Goal: Transaction & Acquisition: Purchase product/service

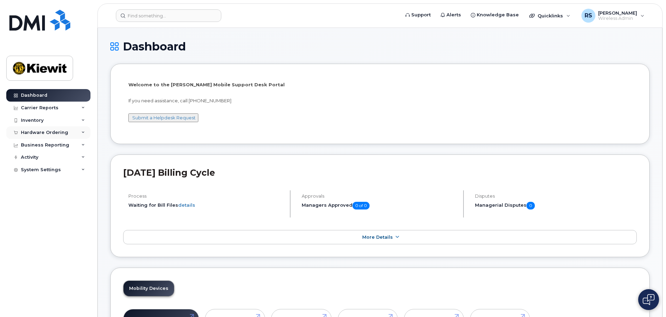
click at [41, 131] on div "Hardware Ordering" at bounding box center [44, 133] width 47 height 6
click at [33, 157] on div "Orders" at bounding box center [32, 159] width 17 height 6
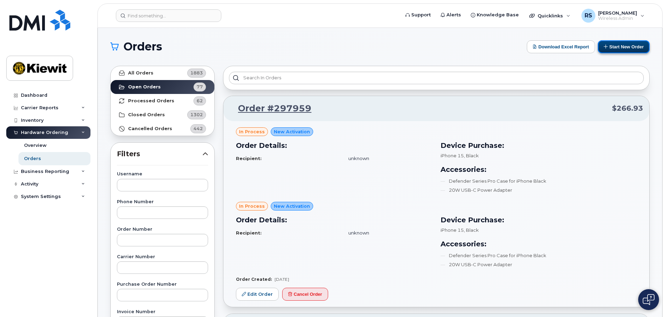
click at [635, 47] on button "Start New Order" at bounding box center [624, 46] width 52 height 13
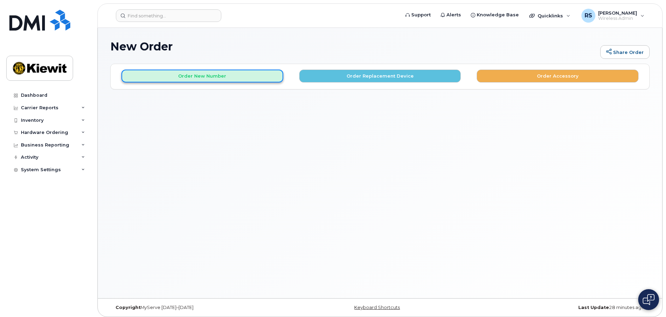
click at [226, 78] on button "Order New Number" at bounding box center [203, 76] width 162 height 13
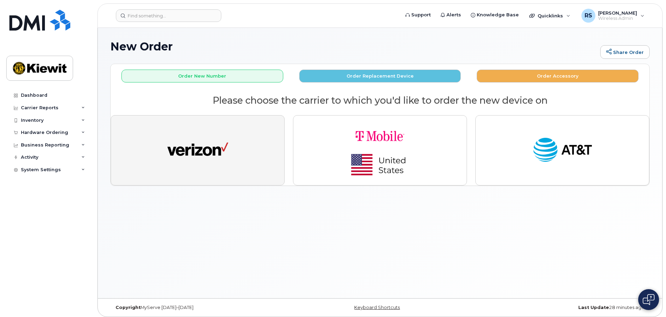
click at [206, 151] on img "button" at bounding box center [197, 150] width 61 height 31
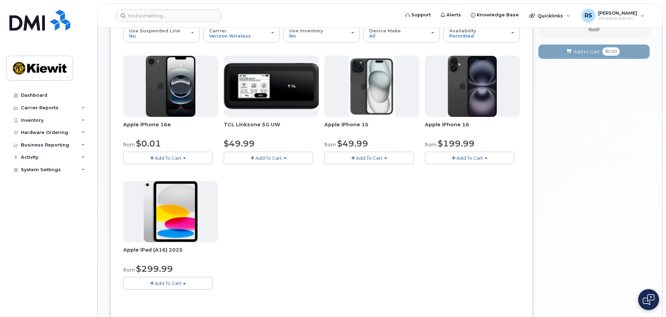
scroll to position [70, 0]
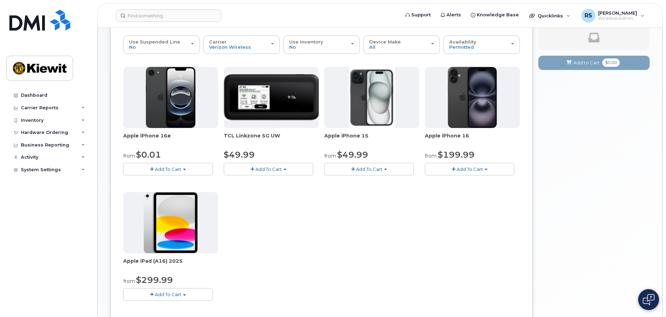
click at [181, 170] on span "Add To Cart" at bounding box center [168, 169] width 26 height 6
click at [169, 182] on link "$0.01 - 2 Year Activation (128GB)" at bounding box center [170, 182] width 90 height 9
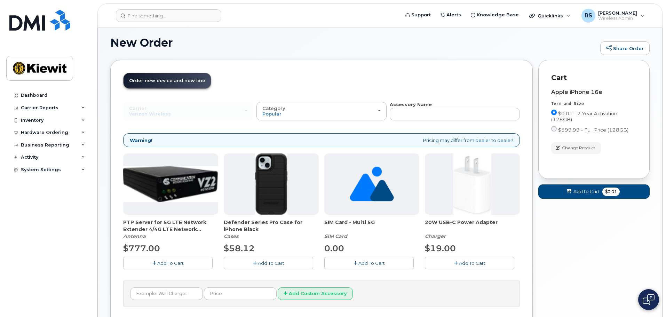
scroll to position [39, 0]
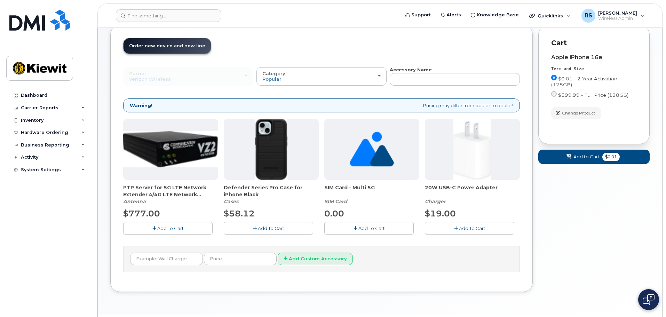
click at [290, 230] on button "Add To Cart" at bounding box center [268, 228] width 89 height 12
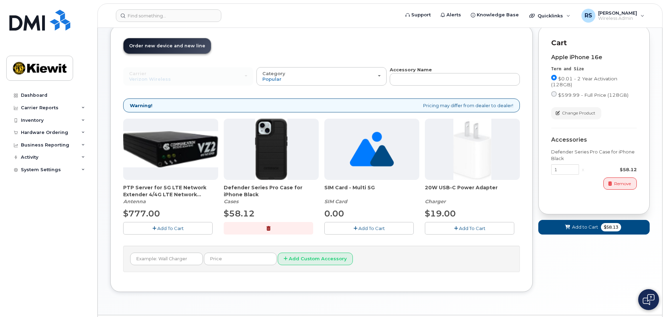
click at [475, 227] on span "Add To Cart" at bounding box center [472, 229] width 26 height 6
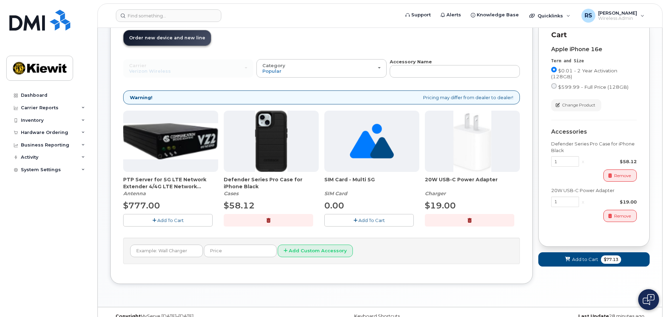
scroll to position [59, 0]
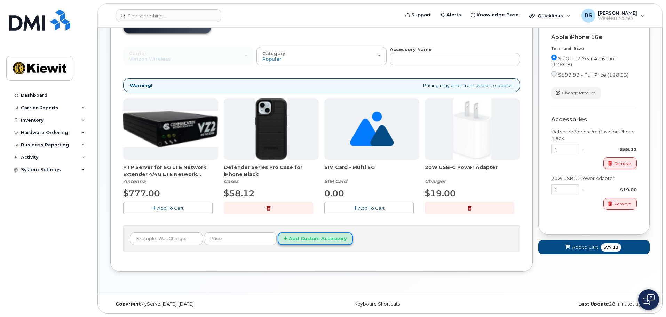
click at [287, 240] on button "Add Custom Accessory" at bounding box center [315, 239] width 75 height 13
click at [170, 240] on input "text" at bounding box center [166, 239] width 73 height 13
type input "car charger"
click at [278, 233] on button "Add Custom Accessory" at bounding box center [315, 239] width 75 height 13
type input "50"
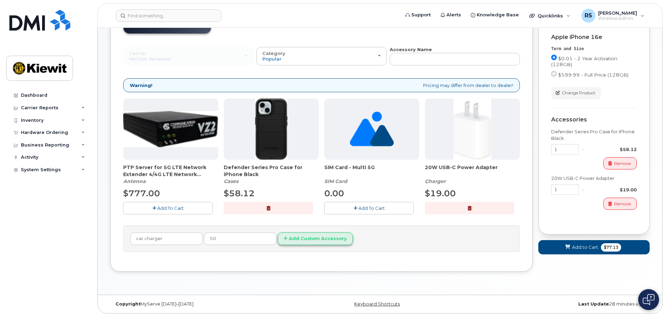
click at [298, 232] on div "car charger 50 Add Custom Accessory" at bounding box center [321, 239] width 397 height 27
click at [298, 238] on button "Add Custom Accessory" at bounding box center [315, 239] width 75 height 13
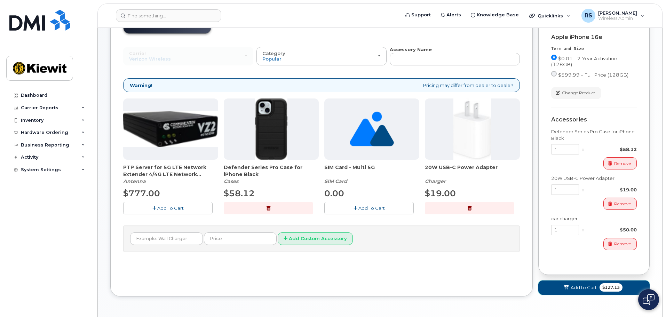
click at [568, 285] on span at bounding box center [566, 287] width 7 height 7
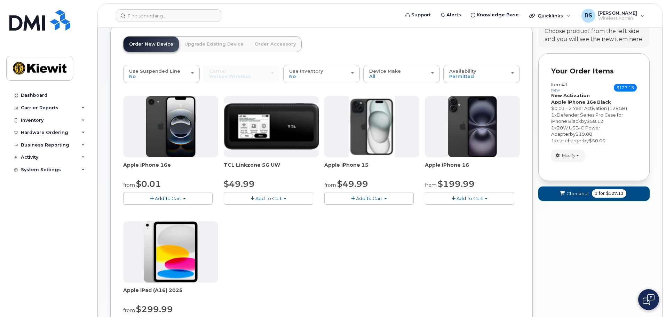
click at [575, 192] on span "Checkout" at bounding box center [578, 193] width 23 height 7
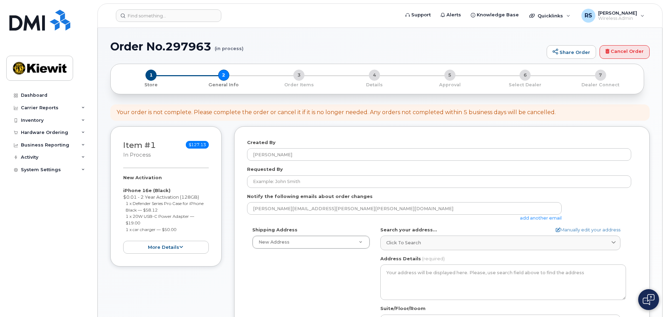
select select
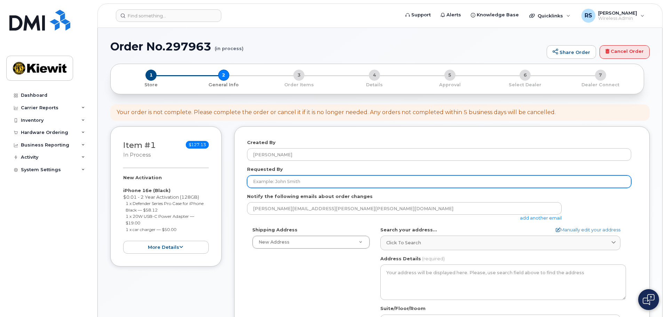
click at [291, 182] on input "Requested By" at bounding box center [439, 181] width 384 height 13
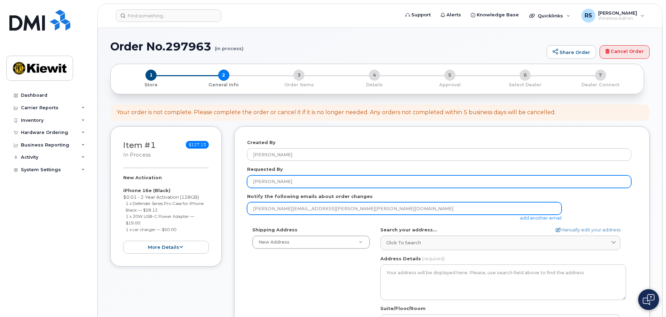
type input "[PERSON_NAME]"
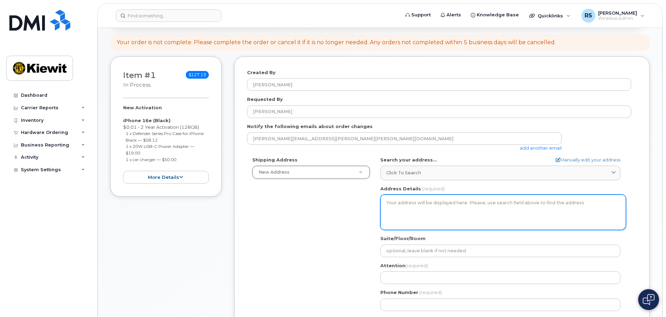
scroll to position [70, 0]
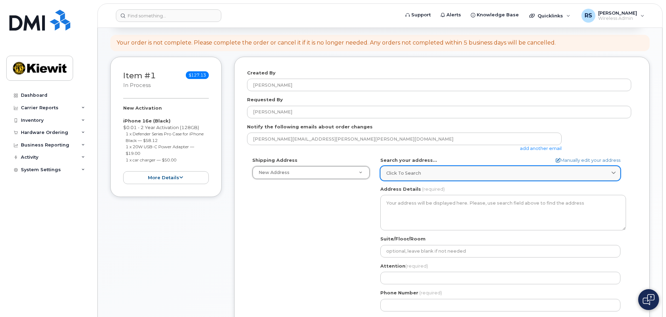
click at [424, 169] on link "Click to search" at bounding box center [501, 173] width 240 height 14
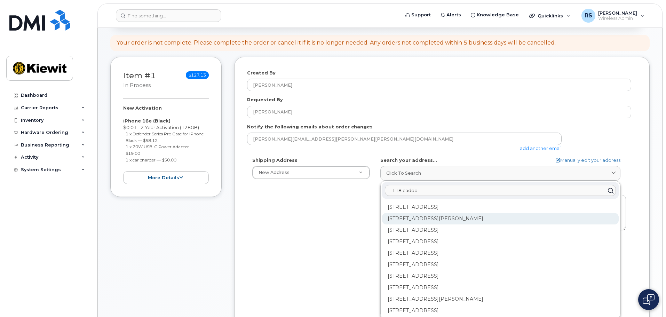
type input "118 caddo"
click at [414, 236] on div "118 Caddo Dr Abilene TX 79602-8035" at bounding box center [500, 241] width 237 height 11
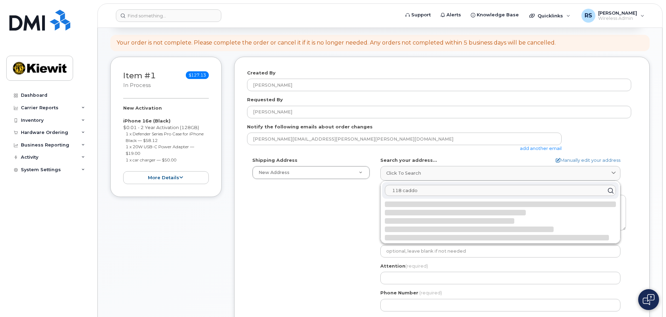
select select
type textarea "118 Caddo Dr ABILENE TX 79602-8035 UNITED STATES"
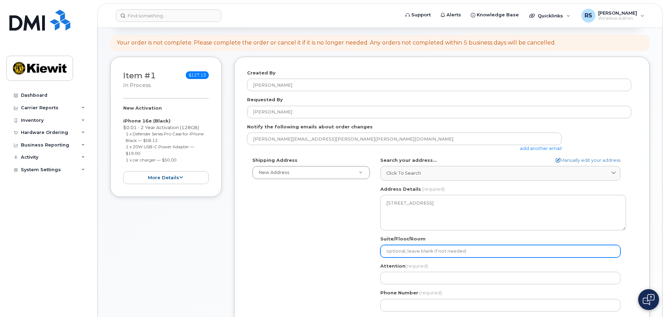
click at [411, 252] on input "Suite/Floor/Room" at bounding box center [501, 251] width 240 height 13
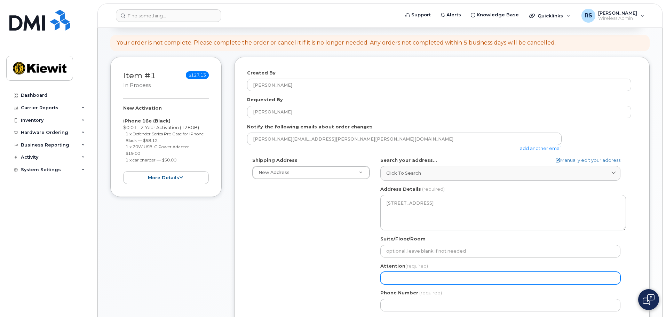
click at [399, 279] on input "Attention (required)" at bounding box center [501, 278] width 240 height 13
select select
type input "D"
select select
type input "De"
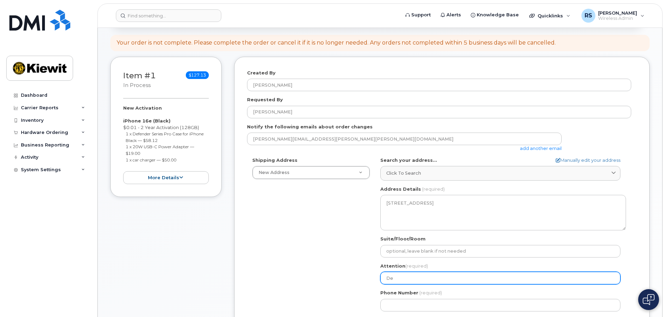
select select
type input "Deb"
select select
type input "Debo"
select select
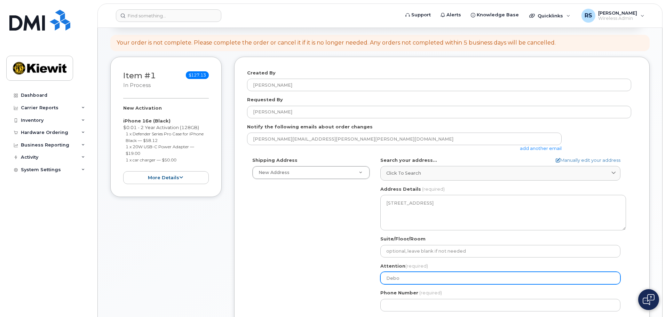
type input "Debor"
select select
type input "Debora"
select select
type input "Deborah"
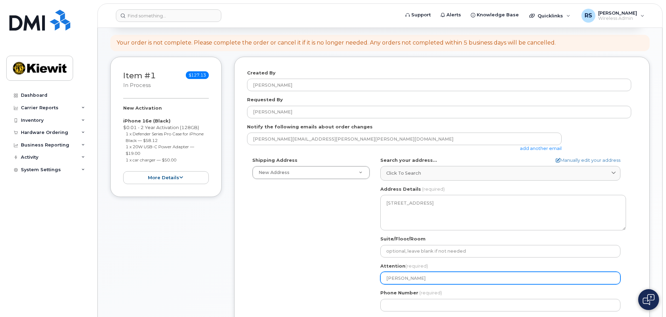
select select
type input "Deborah L"
select select
type input "Deborah Ly"
select select
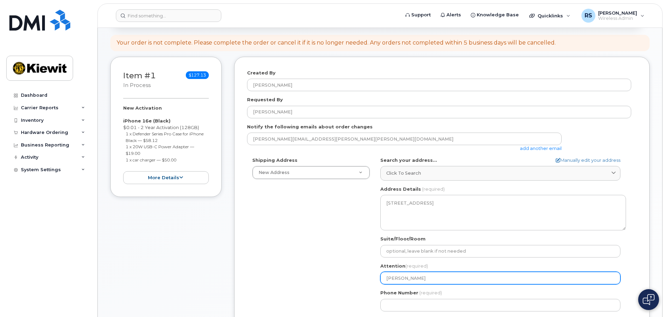
type input "Deborah Lyo"
select select
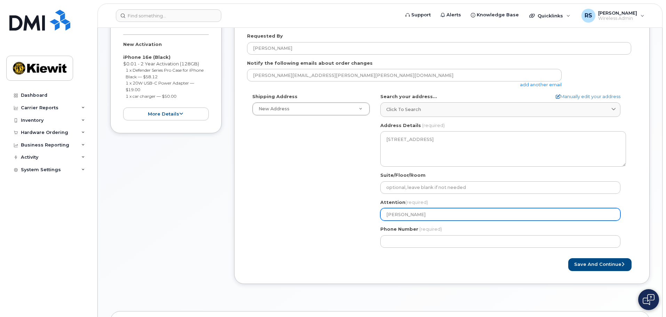
scroll to position [139, 0]
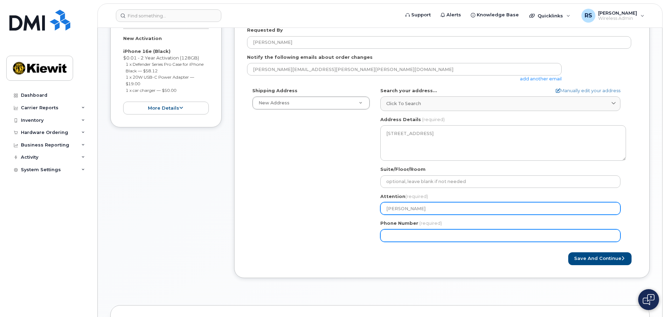
type input "Deborah Lyon"
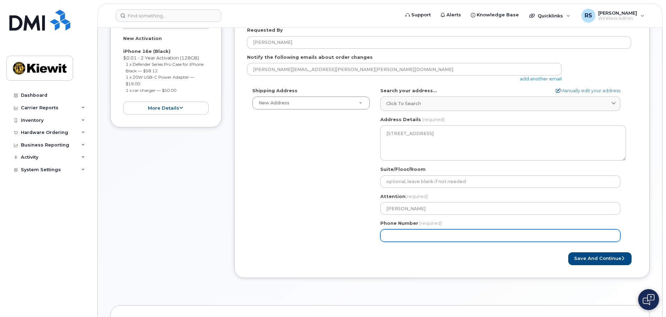
click at [405, 233] on input "Phone Number" at bounding box center [501, 235] width 240 height 13
type input "661805478"
select select
type input "6618054789"
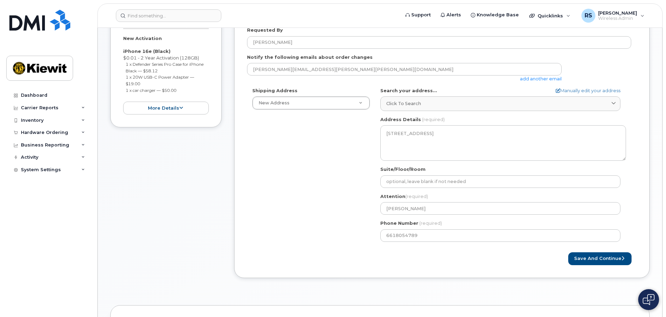
click at [310, 182] on div "Shipping Address New Address New Address TX Abilene Search your address... Manu…" at bounding box center [439, 167] width 384 height 160
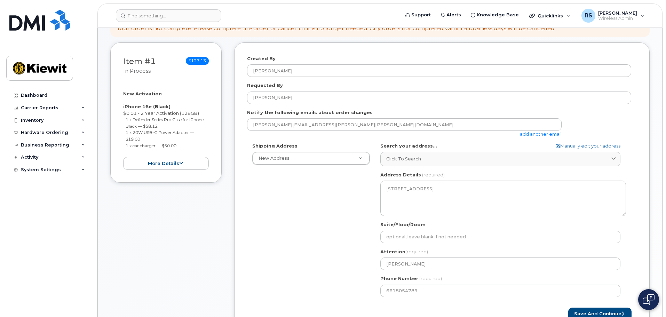
scroll to position [70, 0]
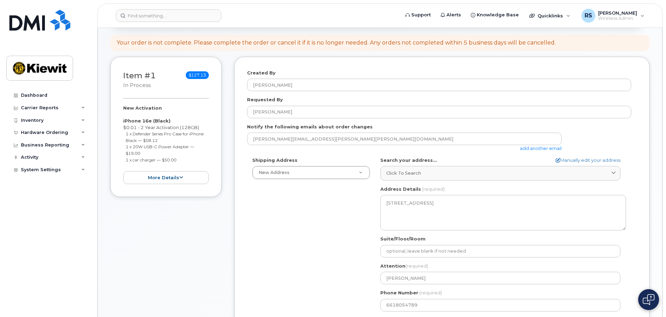
click at [552, 149] on link "add another email" at bounding box center [541, 149] width 42 height 6
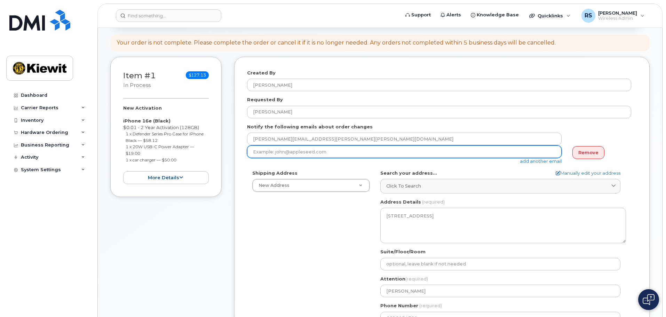
click at [368, 153] on input "email" at bounding box center [404, 152] width 315 height 13
type input "Deborah.Lyon@kiewit.com"
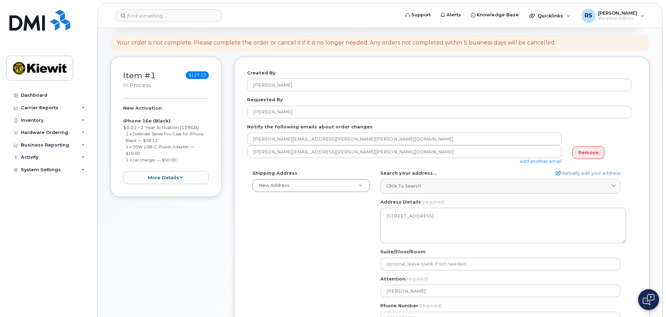
click at [649, 201] on div "Created By Rudy Sanchez Requested By rudy Sanchez Notify the following emails a…" at bounding box center [442, 209] width 416 height 304
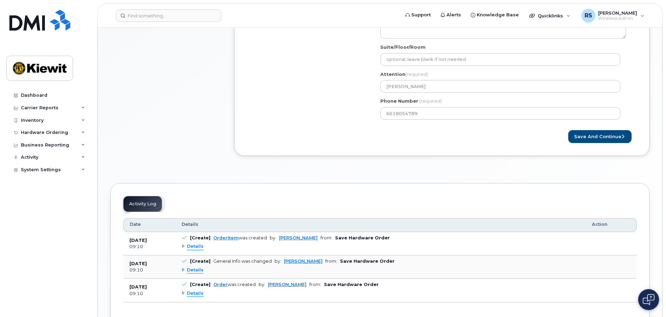
scroll to position [145, 0]
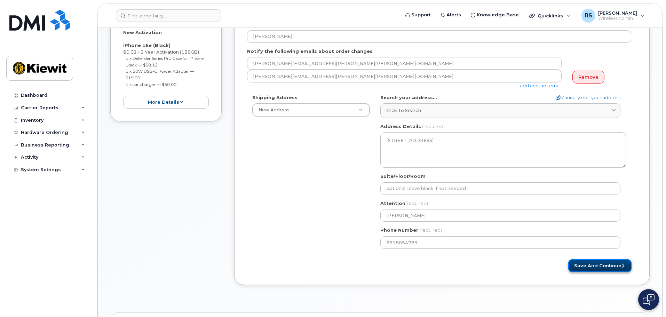
click at [605, 267] on button "Save and Continue" at bounding box center [600, 265] width 63 height 13
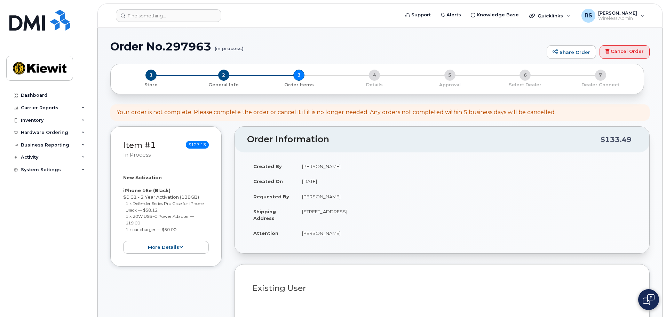
select select
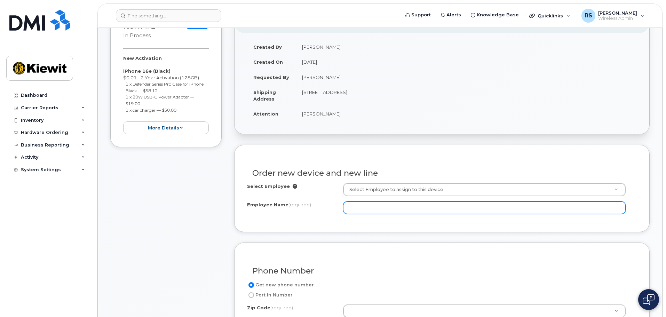
scroll to position [139, 0]
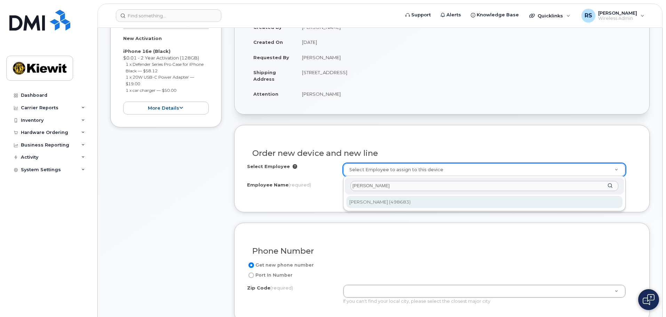
type input "Deborah Lyon"
type input "2161696"
type input "Deborah Lyon"
type input "299 FM 604"
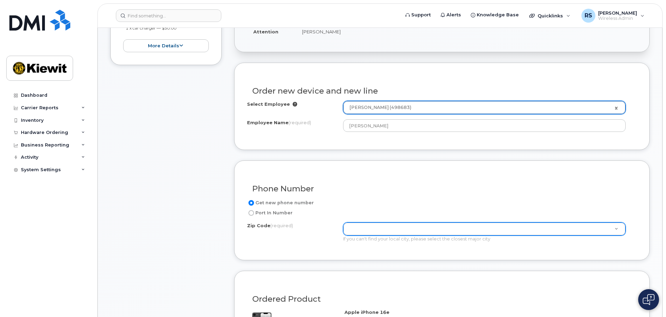
scroll to position [209, 0]
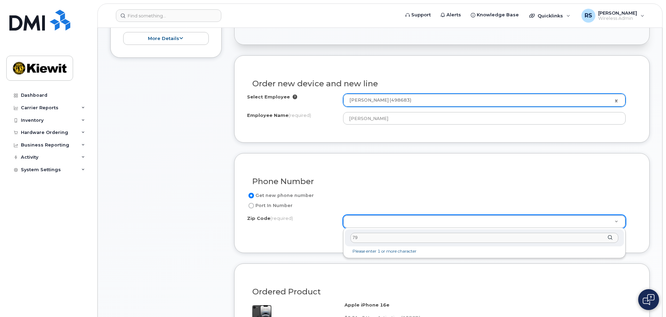
type input "7"
type input "79601"
type input "79601 (Abilene, TX)"
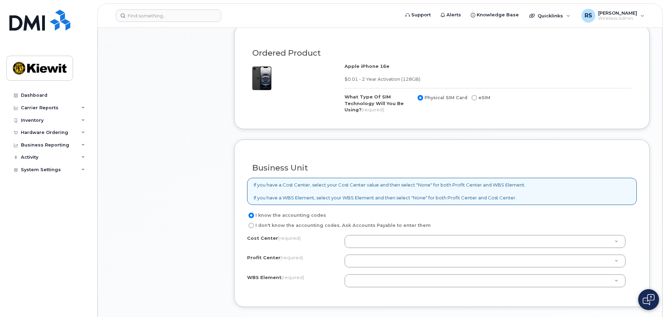
scroll to position [453, 0]
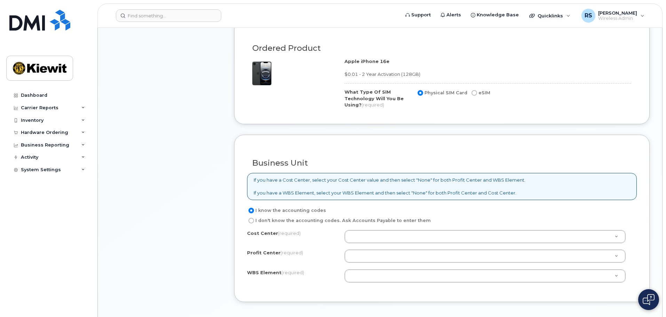
click at [472, 94] on input "eSIM" at bounding box center [475, 93] width 6 height 6
radio input "true"
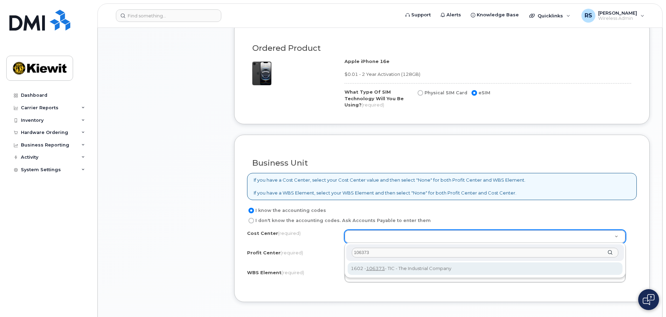
type input "106373"
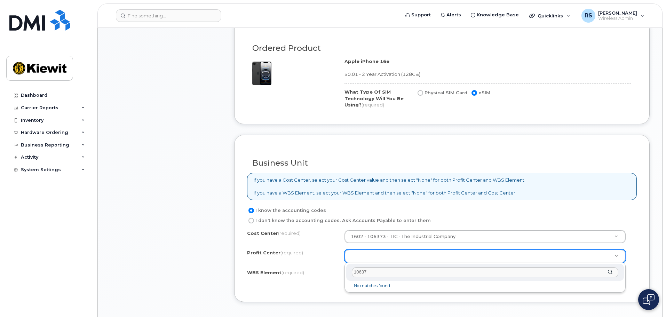
type input "106373"
drag, startPoint x: 383, startPoint y: 274, endPoint x: 279, endPoint y: 252, distance: 106.3
click at [279, 252] on body "Support Alerts Knowledge Base Quicklinks Suspend / Cancel Device Change SIM Car…" at bounding box center [333, 131] width 666 height 1169
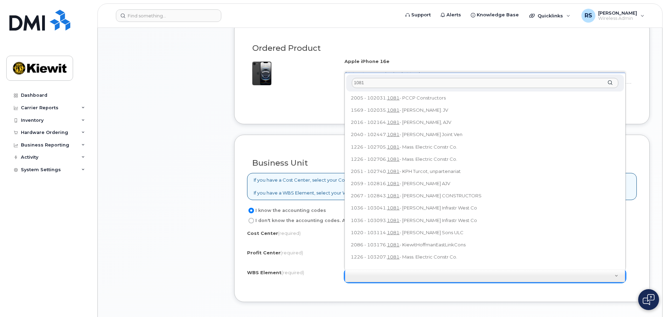
scroll to position [0, 0]
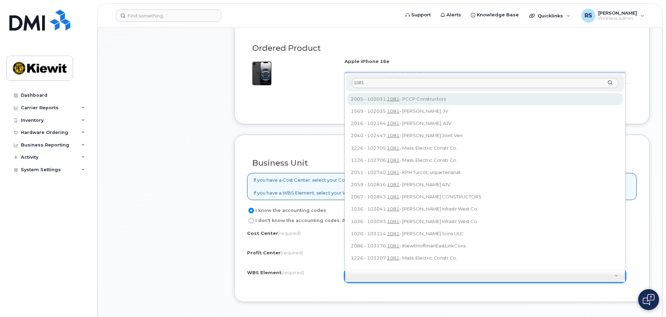
drag, startPoint x: 370, startPoint y: 85, endPoint x: 338, endPoint y: 75, distance: 32.9
click at [339, 75] on body "Support Alerts Knowledge Base Quicklinks Suspend / Cancel Device Change SIM Car…" at bounding box center [333, 131] width 666 height 1169
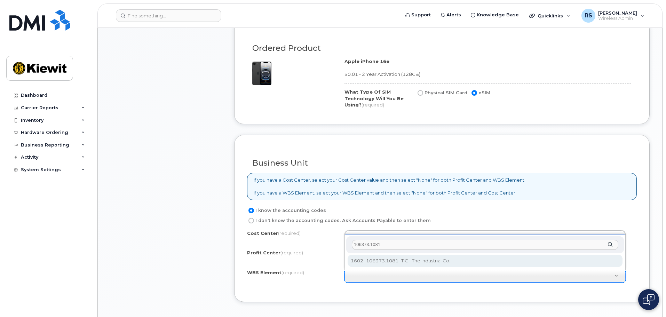
type input "106373.1081"
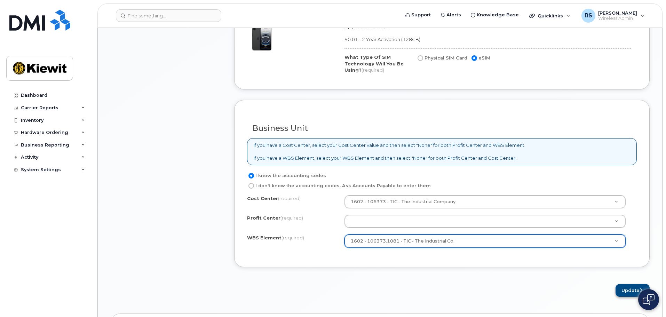
scroll to position [557, 0]
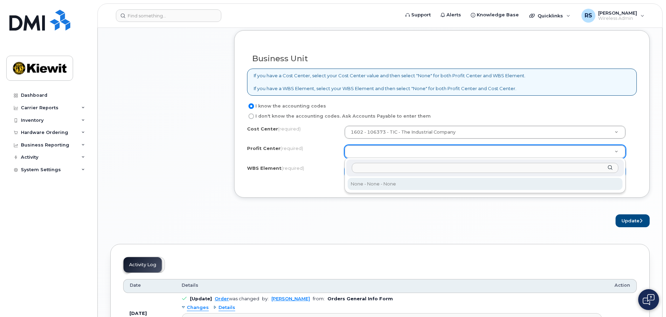
select select "None"
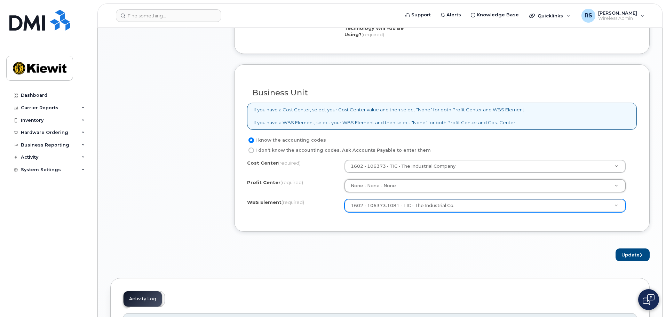
scroll to position [522, 0]
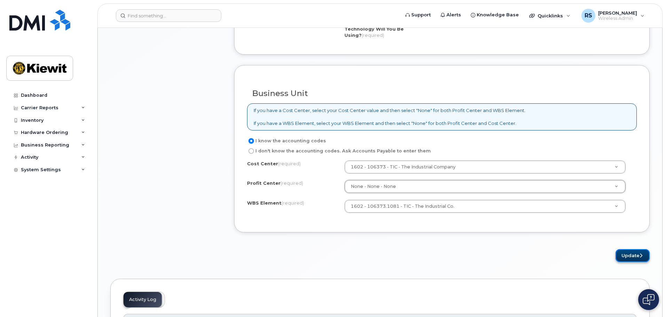
click at [631, 260] on button "Update" at bounding box center [633, 255] width 34 height 13
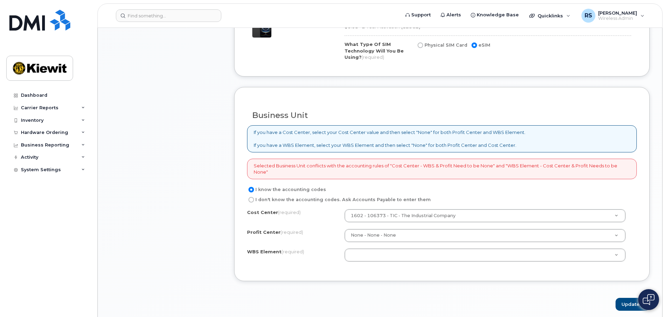
scroll to position [522, 0]
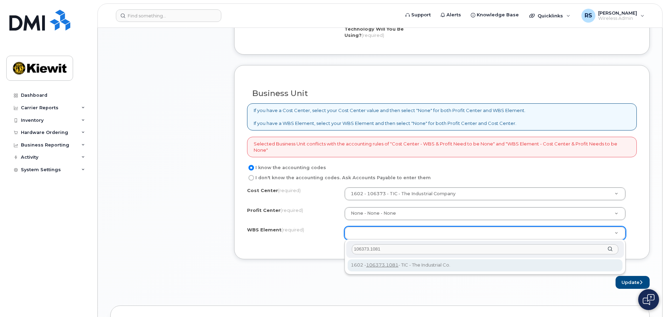
type input "106373.1081"
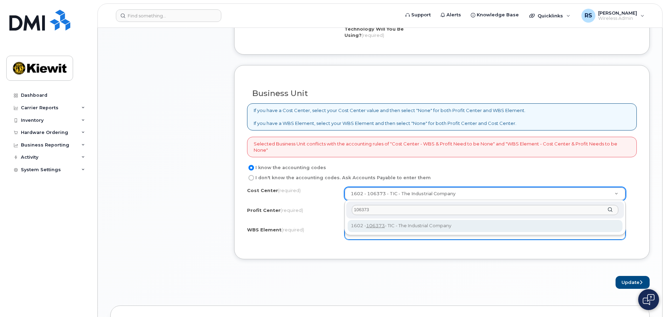
type input "106373"
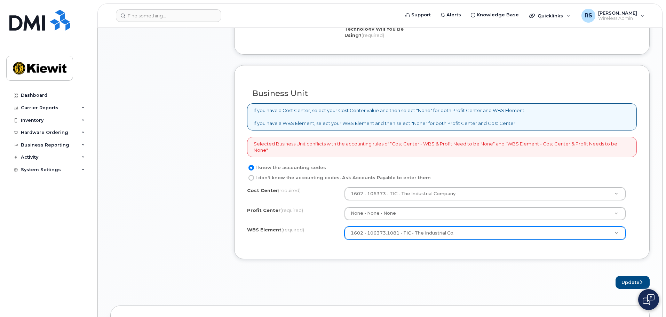
click at [401, 267] on form "Existing User Additional cost to upgrading the device Selected device is Eligib…" at bounding box center [442, 15] width 416 height 547
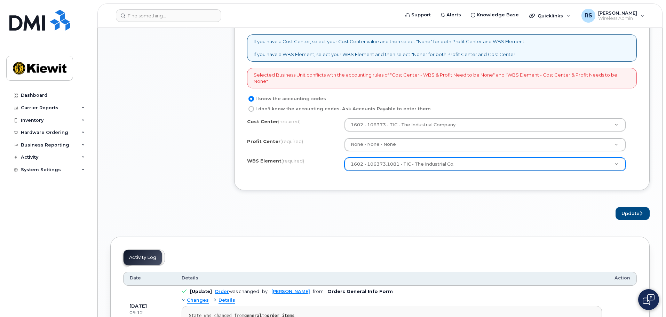
scroll to position [592, 0]
click at [637, 213] on button "Update" at bounding box center [633, 212] width 34 height 13
click at [511, 137] on div "Cost Center (required) 1602 - 106373 - TIC - The Industrial Company 106373 Prof…" at bounding box center [442, 147] width 390 height 59
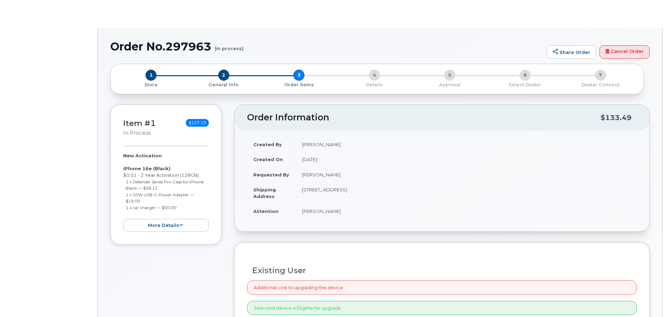
radio input "true"
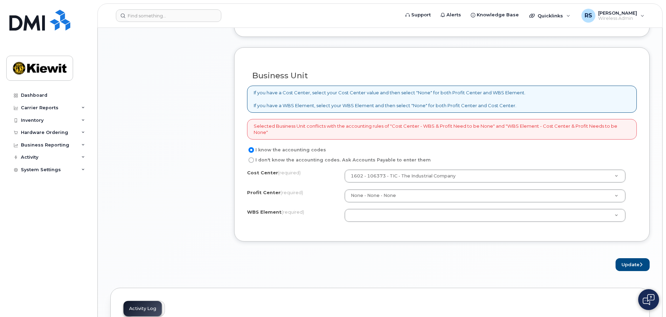
scroll to position [557, 0]
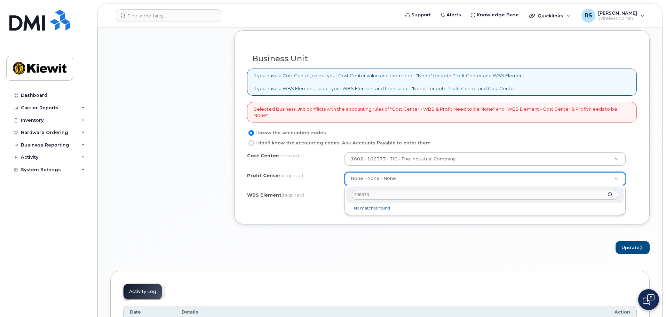
type input "106373"
click at [390, 207] on li "No matches found" at bounding box center [485, 208] width 275 height 7
click at [612, 195] on div "106373" at bounding box center [485, 195] width 278 height 17
click at [610, 195] on div "106373" at bounding box center [485, 195] width 278 height 17
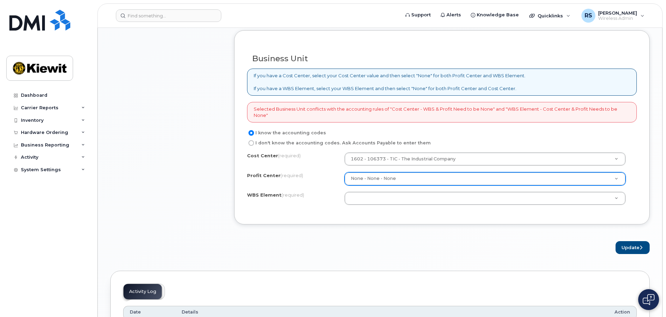
click at [561, 151] on div "I know the accounting codes I don't know the accounting codes. Ask Accounts Pay…" at bounding box center [442, 170] width 390 height 83
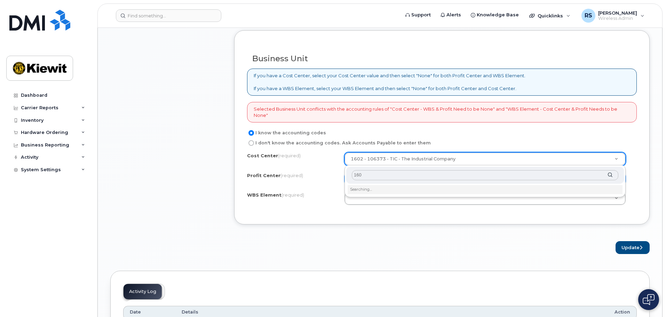
type input "1602"
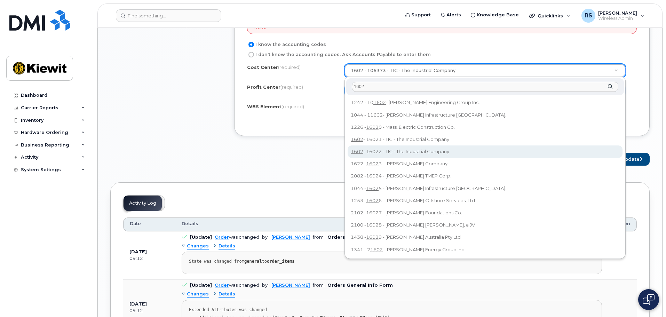
scroll to position [662, 0]
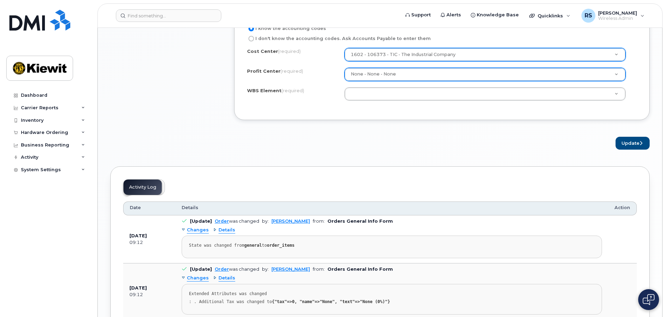
click at [447, 47] on div "I know the accounting codes I don't know the accounting codes. Ask Accounts Pay…" at bounding box center [442, 65] width 390 height 83
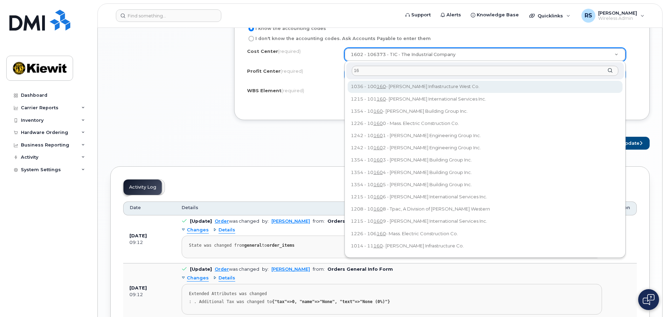
type input "1"
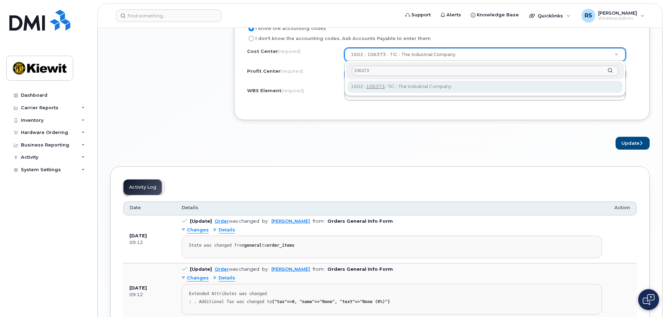
type input "106373"
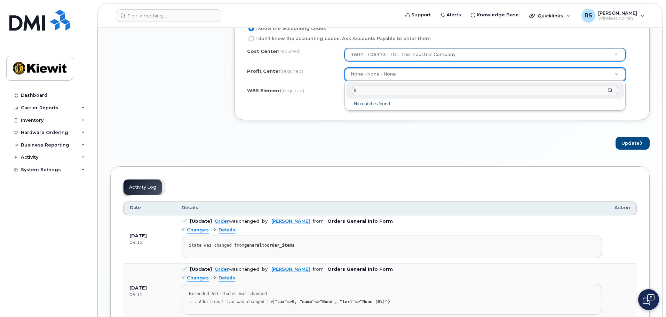
type input "t"
click at [252, 38] on input "I don't know the accounting codes. Ask Accounts Payable to enter them" at bounding box center [252, 39] width 6 height 6
radio input "true"
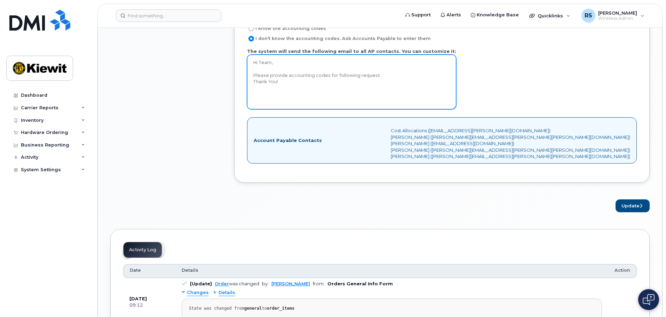
click at [323, 75] on textarea "Hi Team, Please provide accounting codes for following request. Thank You!" at bounding box center [351, 82] width 209 height 55
click at [300, 81] on textarea "Hi Team, Please provide accounting codes for following request. Thank You!" at bounding box center [351, 82] width 209 height 55
click at [305, 73] on textarea "Hi Team, Please provide accounting codes for following request. Thank You!" at bounding box center [351, 82] width 209 height 55
click at [293, 82] on textarea "Hi Team, Please provide accounting codes for following request. Thank You!" at bounding box center [351, 82] width 209 height 55
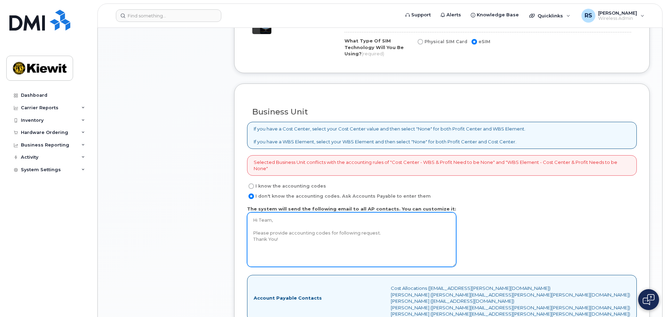
scroll to position [487, 0]
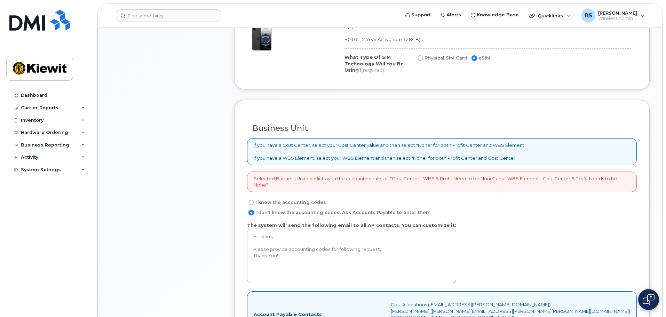
click at [250, 204] on input "I know the accounting codes" at bounding box center [252, 203] width 6 height 6
radio input "true"
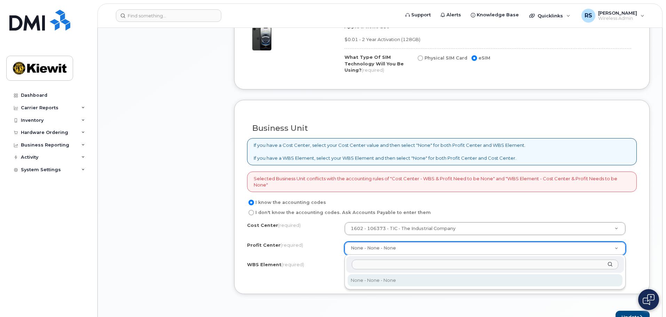
click at [608, 262] on input "text" at bounding box center [485, 265] width 267 height 10
click at [612, 265] on div at bounding box center [485, 264] width 278 height 17
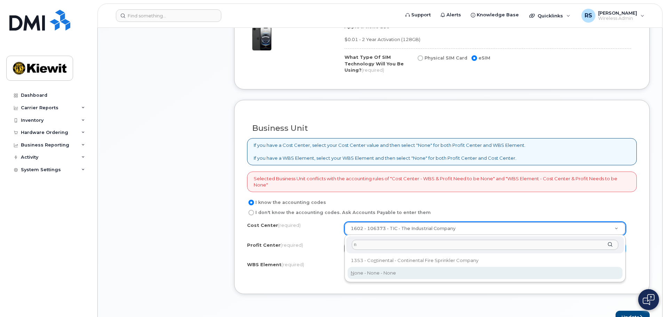
type input "n"
type input "None"
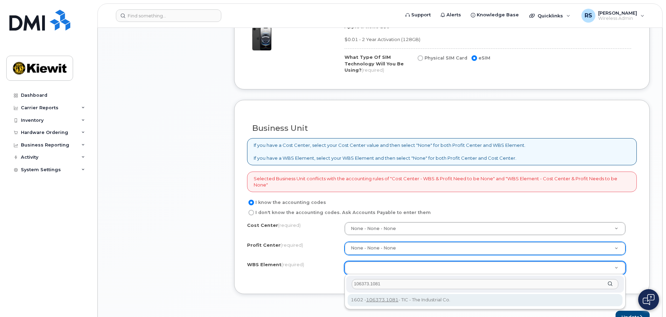
type input "106373.1081"
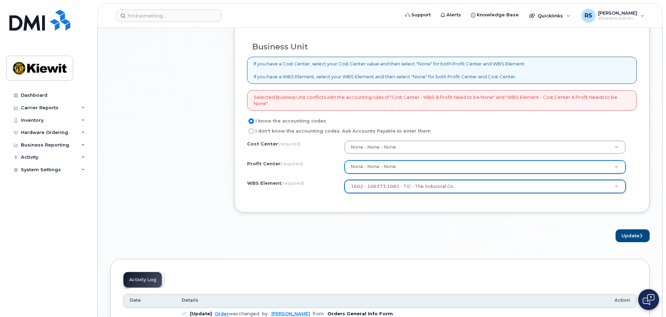
scroll to position [592, 0]
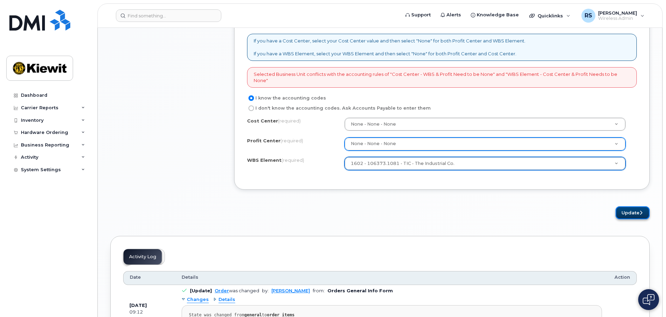
click at [631, 216] on button "Update" at bounding box center [633, 212] width 34 height 13
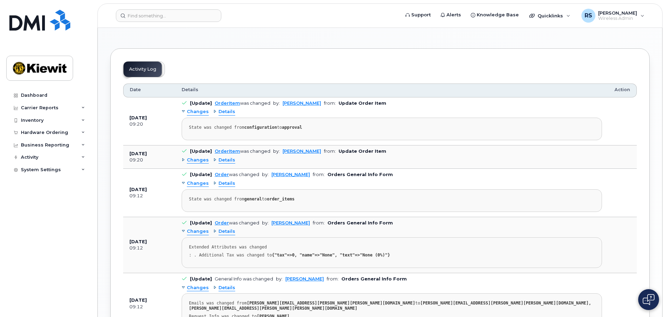
scroll to position [174, 0]
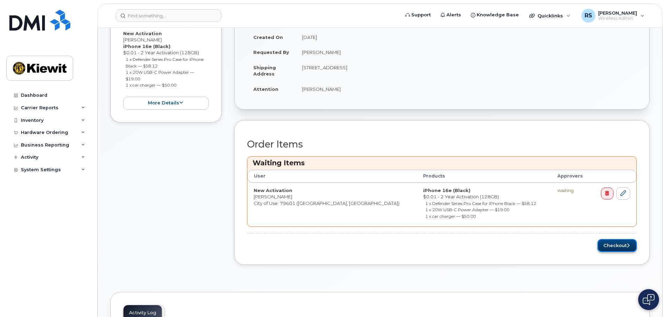
click at [620, 246] on button "Checkout" at bounding box center [617, 245] width 39 height 13
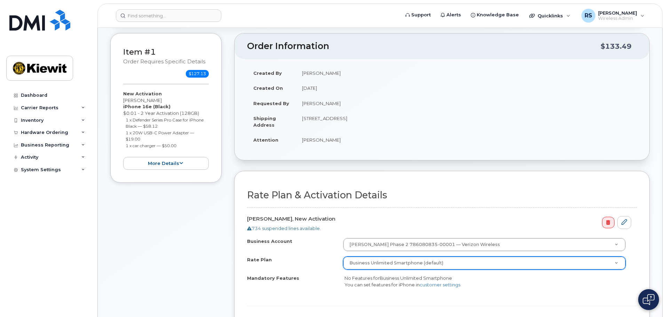
scroll to position [174, 0]
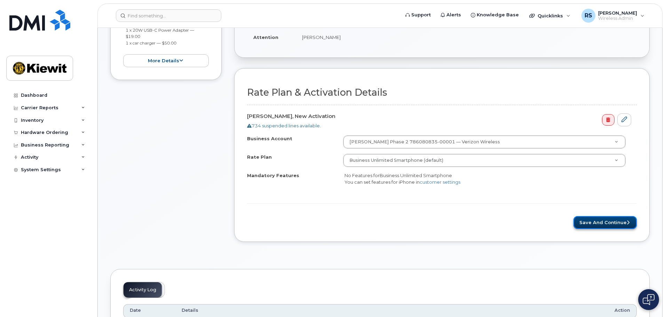
click at [612, 224] on button "Save and Continue" at bounding box center [605, 222] width 63 height 13
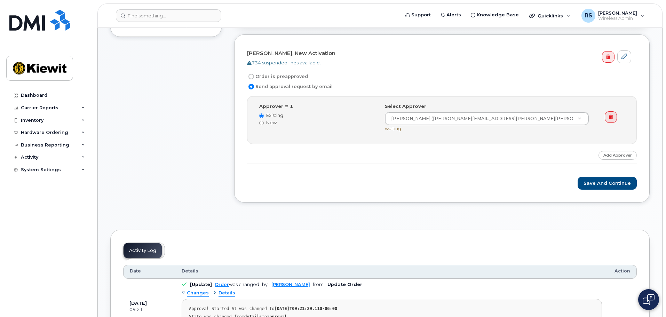
scroll to position [209, 0]
click at [252, 77] on input "Order is preapproved" at bounding box center [252, 76] width 6 height 6
radio input "true"
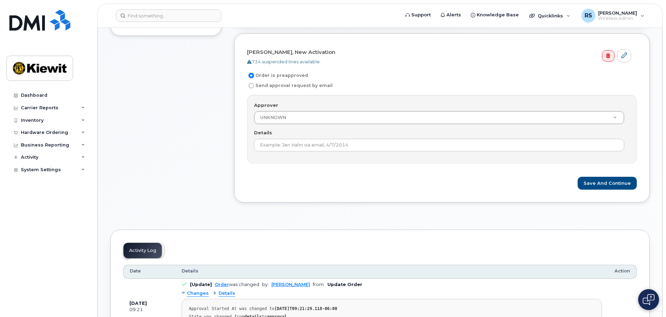
click at [252, 88] on label "Send approval request by email" at bounding box center [290, 85] width 86 height 8
click at [250, 86] on input "Send approval request by email" at bounding box center [252, 86] width 6 height 6
radio input "true"
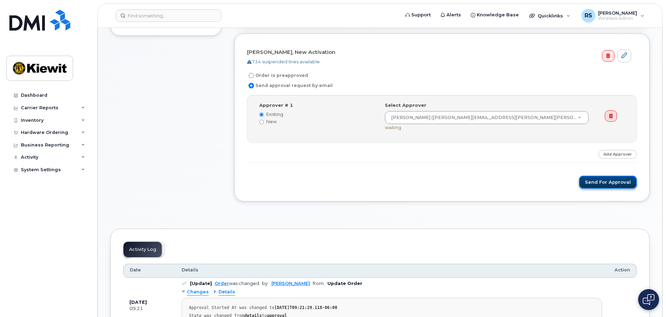
click at [607, 187] on button "Send for Approval" at bounding box center [608, 182] width 58 height 13
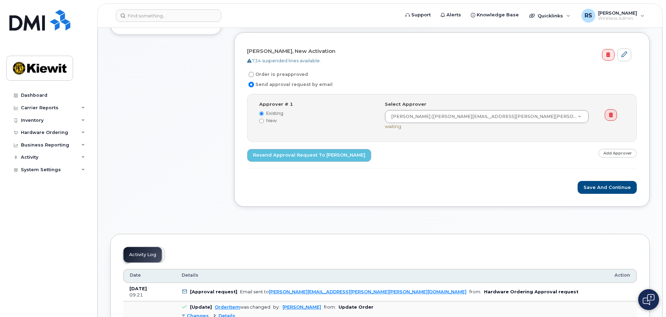
scroll to position [209, 0]
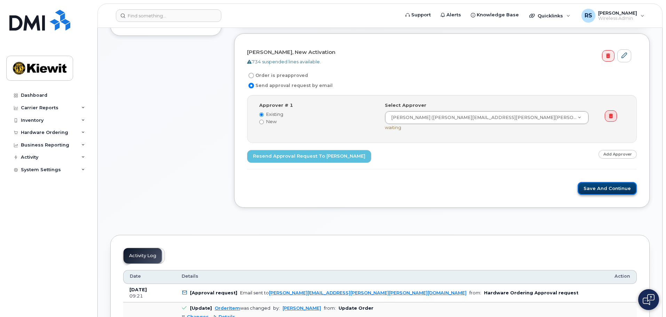
click at [617, 183] on button "Save and Continue" at bounding box center [607, 188] width 59 height 13
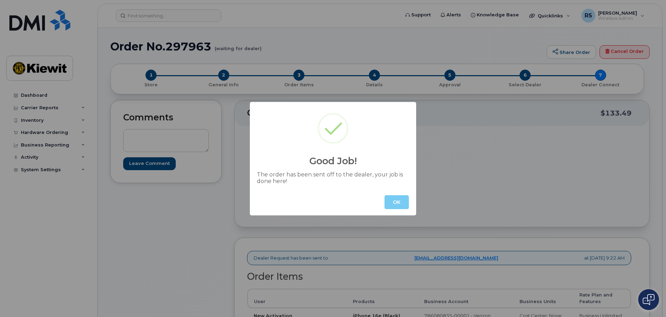
click at [398, 199] on button "OK" at bounding box center [397, 202] width 24 height 14
